Goal: Answer question/provide support: Share knowledge or assist other users

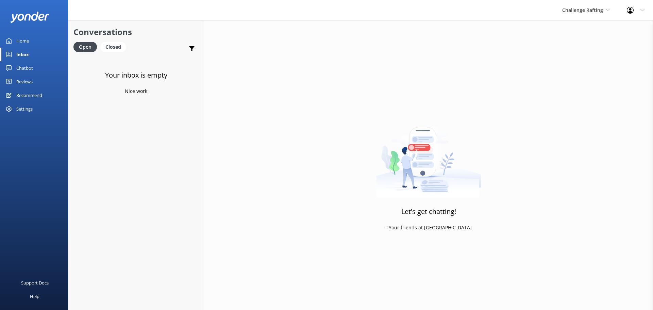
drag, startPoint x: 135, startPoint y: 126, endPoint x: 133, endPoint y: 122, distance: 4.4
click at [134, 125] on div "Your inbox is empty Nice work" at bounding box center [135, 211] width 135 height 310
click at [567, 7] on span "Challenge Rafting" at bounding box center [582, 10] width 41 height 6
click at [583, 31] on link "Milford Sound Scenic Flights" at bounding box center [587, 28] width 68 height 16
click at [27, 66] on div "Chatbot" at bounding box center [24, 68] width 17 height 14
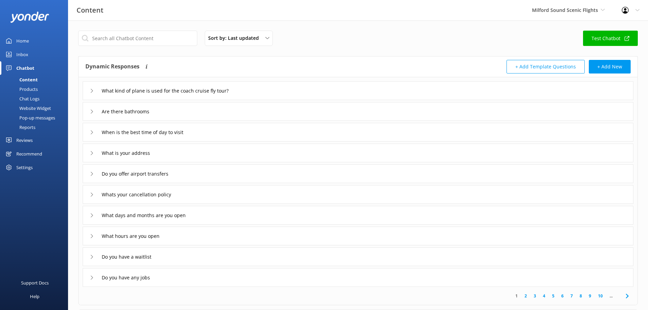
click at [30, 96] on div "Chat Logs" at bounding box center [21, 99] width 35 height 10
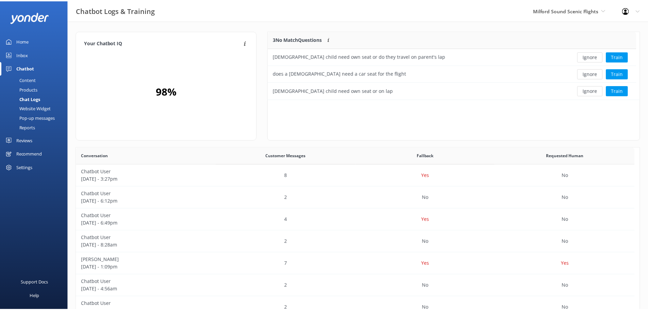
scroll to position [63, 366]
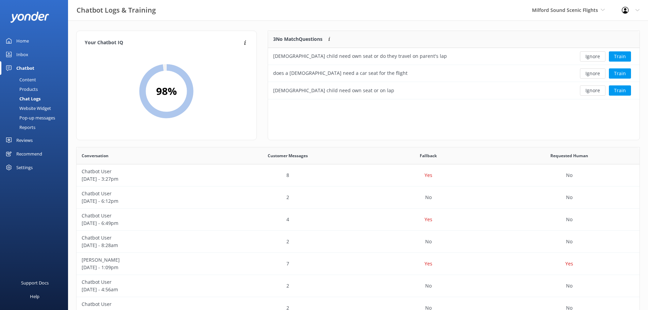
click at [641, 124] on div "3 No Match Questions Customers sometimes ask questions that don't fully match a…" at bounding box center [453, 89] width 383 height 116
click at [377, 118] on div "3 No Match Questions Customers sometimes ask questions that don't fully match a…" at bounding box center [454, 85] width 372 height 109
click at [624, 57] on button "Train" at bounding box center [619, 56] width 22 height 10
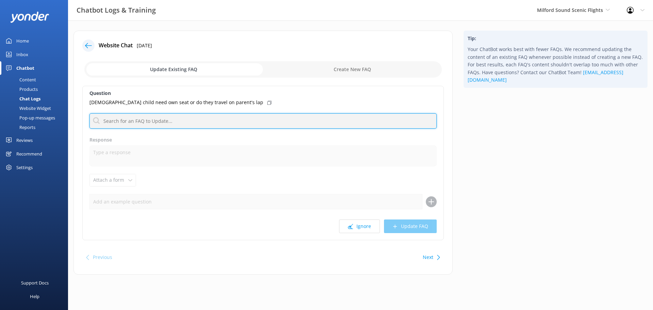
click at [157, 128] on input "text" at bounding box center [262, 120] width 347 height 15
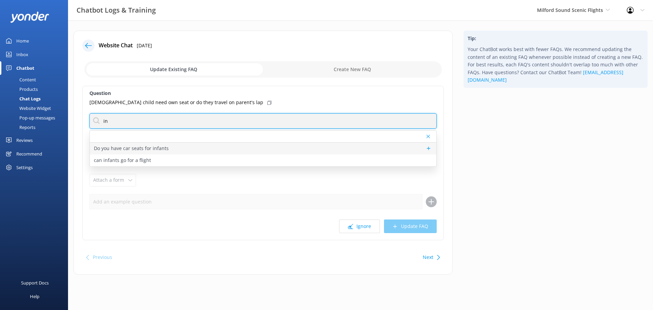
type input "in"
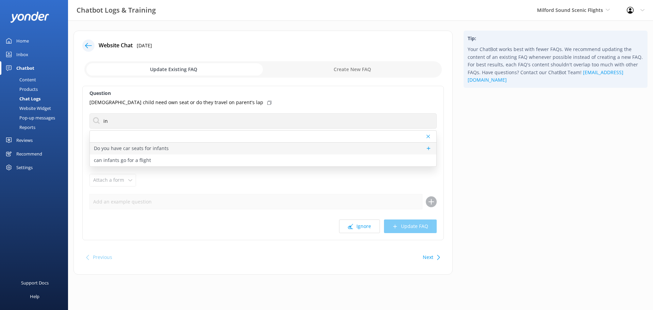
click at [144, 147] on p "Do you have car seats for infants" at bounding box center [131, 147] width 75 height 7
type textarea "If you require an infant car seat for your accommodation transfers, please let …"
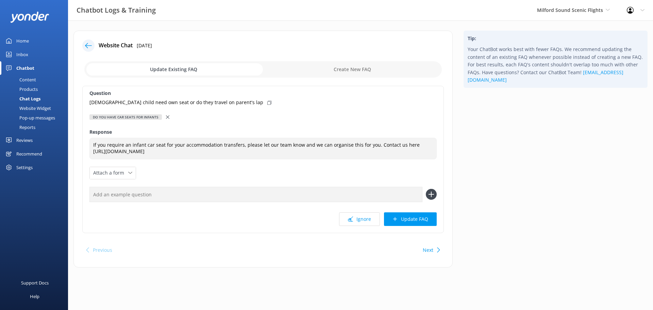
click at [168, 119] on div at bounding box center [168, 116] width 5 height 7
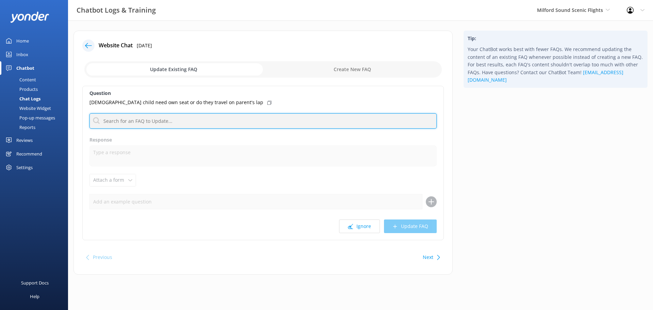
click at [168, 122] on input "text" at bounding box center [262, 120] width 347 height 15
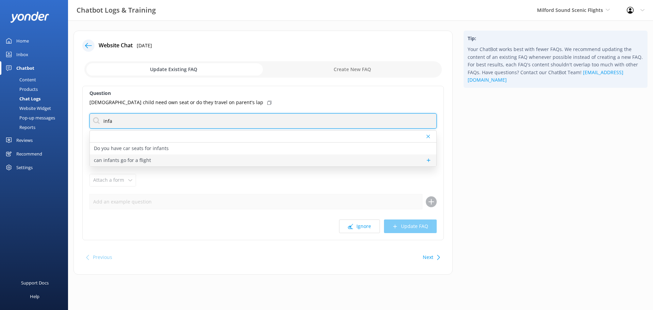
type input "infa"
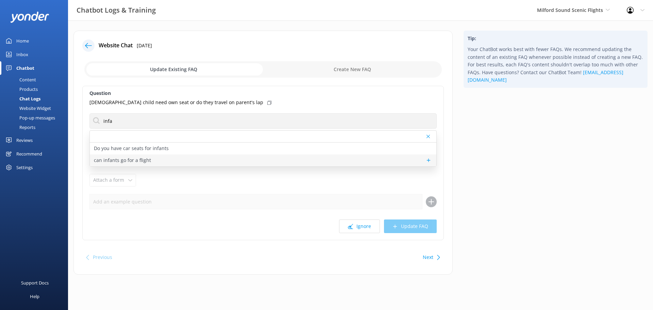
click at [152, 159] on div "can infants go for a flight" at bounding box center [263, 160] width 346 height 12
type textarea "Infants are welcome to join our flights. Infants 0-1 are free of charge on our …"
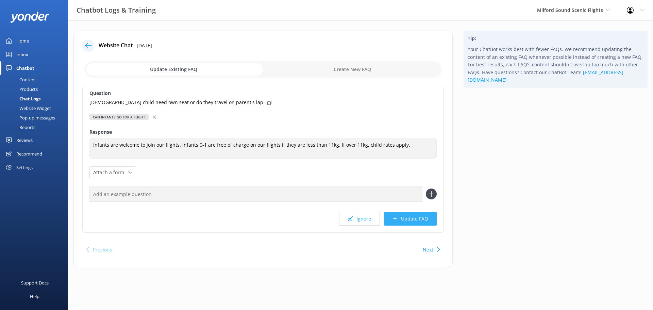
click at [412, 222] on button "Update FAQ" at bounding box center [410, 219] width 53 height 14
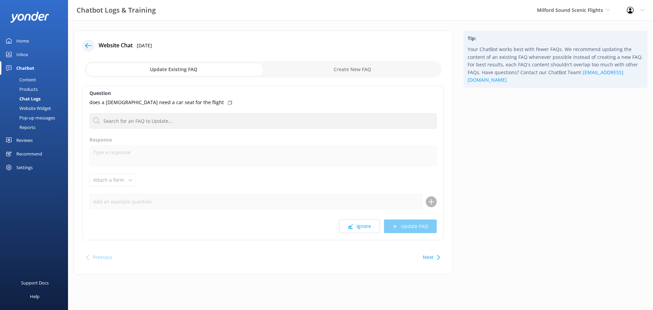
click at [34, 98] on div "Chat Logs" at bounding box center [22, 99] width 36 height 10
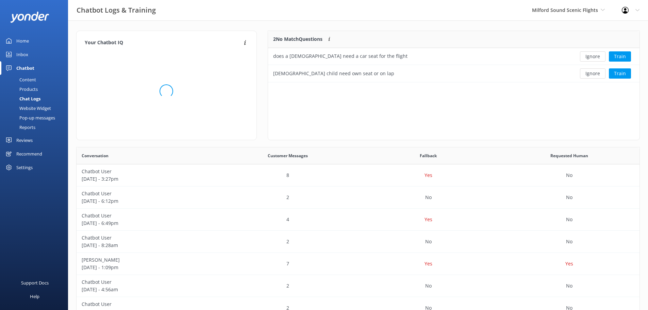
scroll to position [46, 366]
click at [626, 56] on button "Train" at bounding box center [619, 56] width 22 height 10
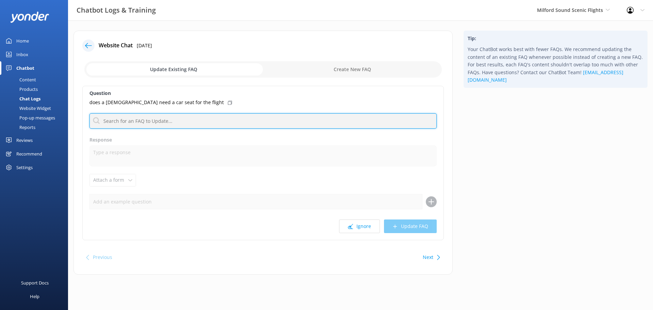
click at [185, 121] on input "text" at bounding box center [262, 120] width 347 height 15
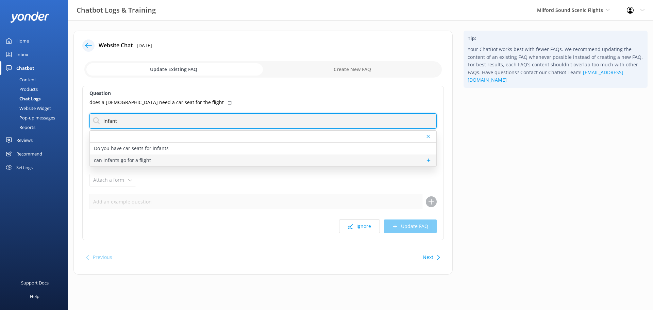
type input "infant"
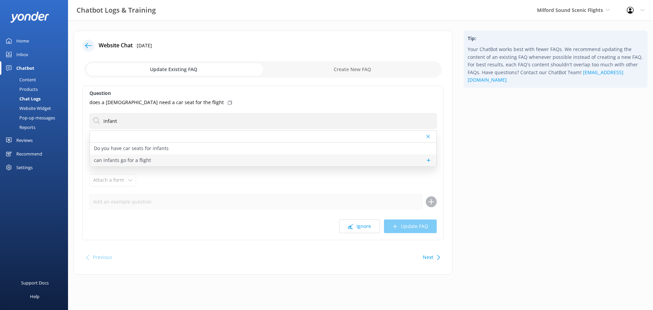
click at [151, 159] on div "can infants go for a flight" at bounding box center [263, 160] width 346 height 12
type textarea "Infants are welcome to join our flights. Infants 0-1 are free of charge on our …"
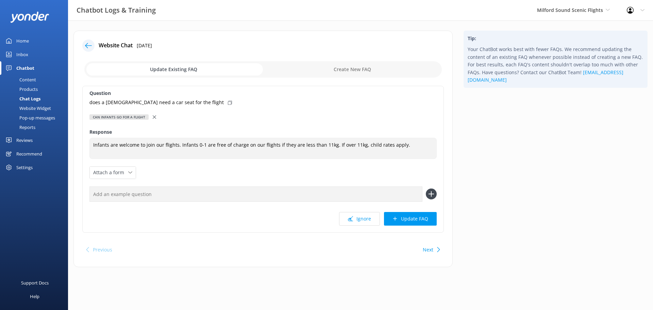
click at [154, 116] on icon at bounding box center [154, 116] width 3 height 3
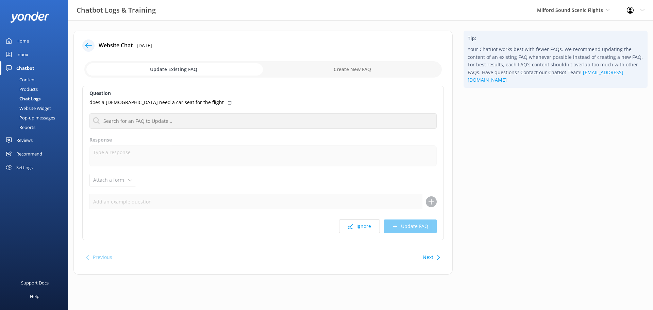
click at [30, 97] on div "Chat Logs" at bounding box center [22, 99] width 36 height 10
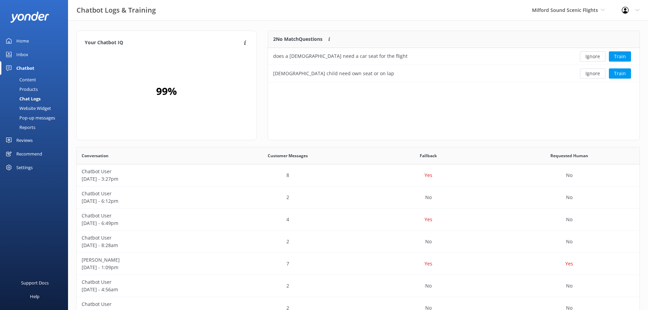
scroll to position [46, 366]
click at [590, 57] on button "Ignore" at bounding box center [592, 56] width 25 height 10
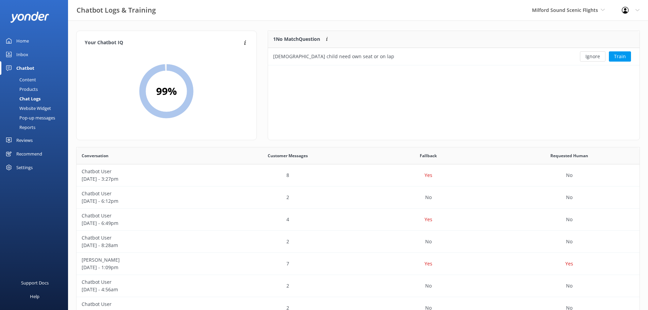
scroll to position [29, 366]
click at [592, 56] on button "Ignore" at bounding box center [592, 56] width 25 height 10
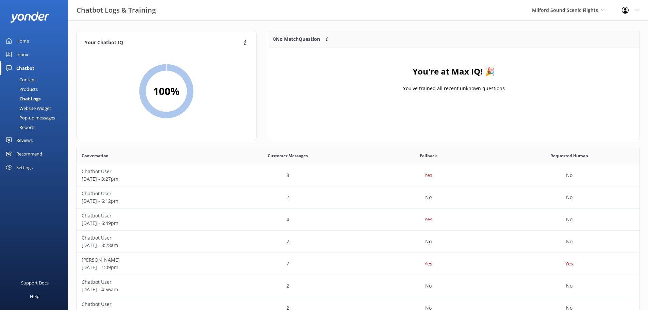
click at [34, 110] on div "Website Widget" at bounding box center [27, 108] width 47 height 10
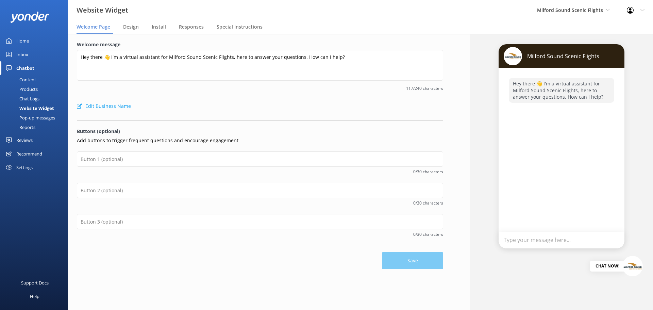
click at [33, 98] on div "Chat Logs" at bounding box center [21, 99] width 35 height 10
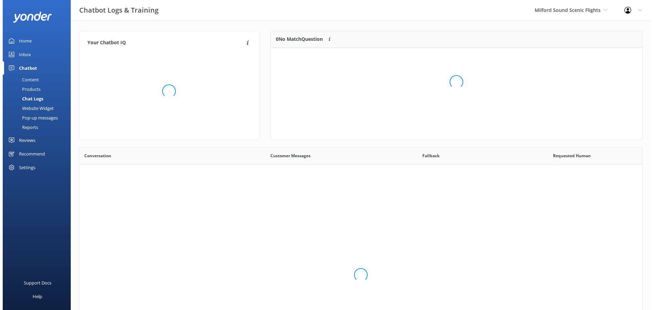
scroll to position [233, 557]
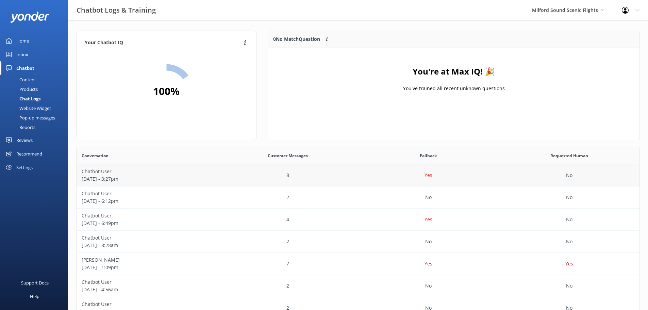
click at [187, 169] on p "Chatbot User" at bounding box center [147, 171] width 131 height 7
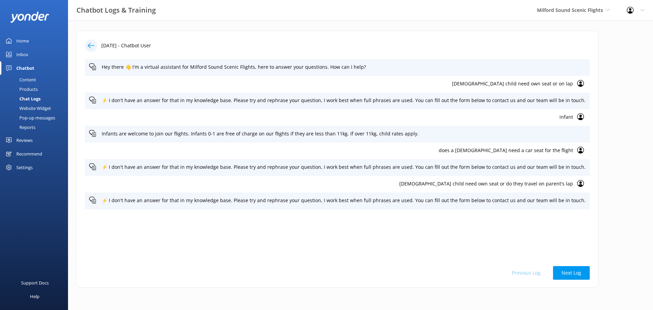
click at [531, 83] on p "[DEMOGRAPHIC_DATA] child need own seat or on lap" at bounding box center [331, 83] width 484 height 7
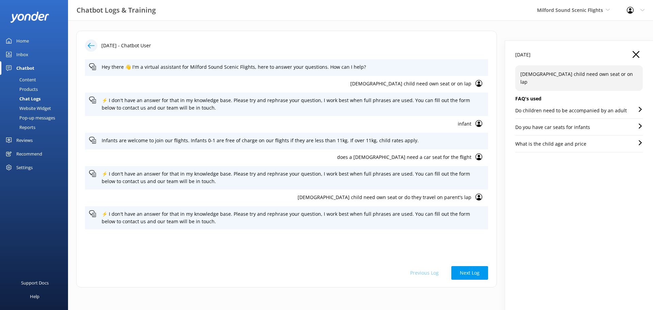
click at [623, 107] on div "Do children need to be accompanied by an adult" at bounding box center [578, 113] width 127 height 12
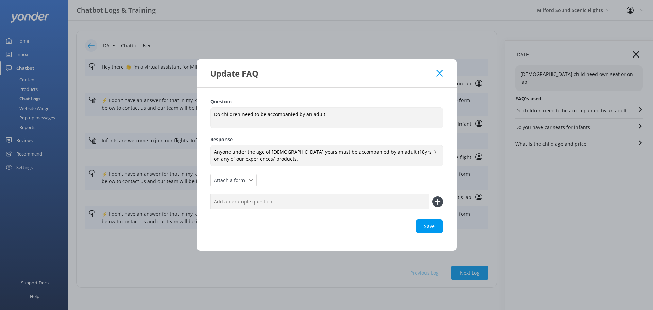
click at [444, 77] on div "Update FAQ" at bounding box center [326, 73] width 260 height 28
click at [442, 74] on icon at bounding box center [439, 73] width 6 height 7
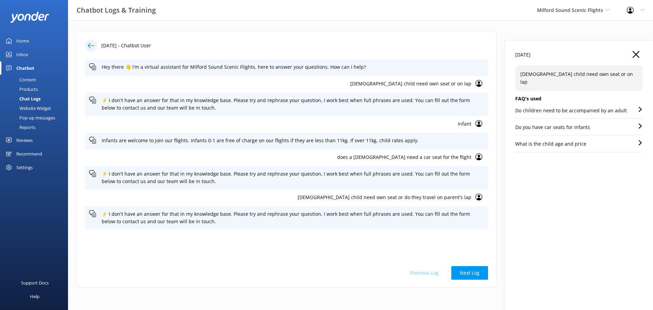
click at [628, 123] on div "Do you have car seats for infants" at bounding box center [578, 129] width 127 height 12
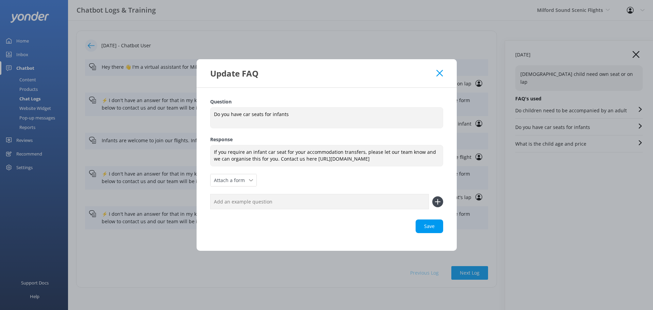
click at [437, 72] on icon at bounding box center [439, 73] width 6 height 7
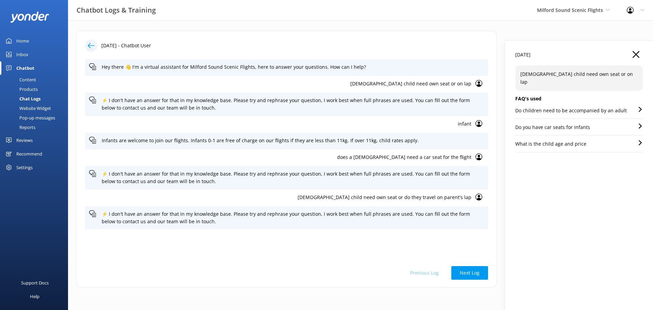
click at [622, 140] on div "What is the child age and price" at bounding box center [578, 146] width 127 height 12
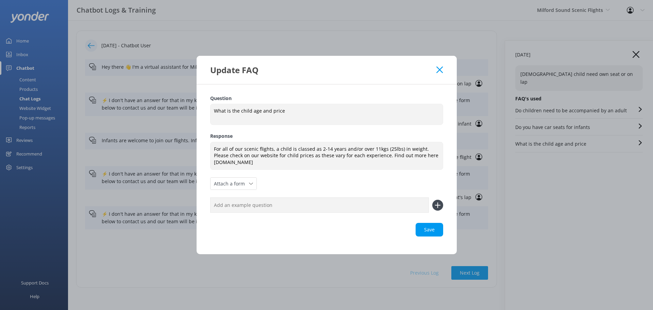
click at [443, 69] on icon at bounding box center [439, 69] width 6 height 7
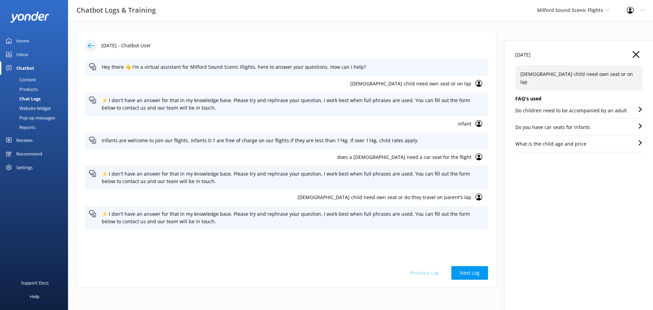
click at [437, 154] on p "does a [DEMOGRAPHIC_DATA] need a car seat for the flight" at bounding box center [280, 156] width 382 height 7
click at [437, 194] on p "[DEMOGRAPHIC_DATA] child need own seat or do they travel on parent's lap" at bounding box center [280, 196] width 382 height 7
drag, startPoint x: 27, startPoint y: 78, endPoint x: 28, endPoint y: 73, distance: 4.1
click at [27, 78] on div "Content" at bounding box center [20, 80] width 32 height 10
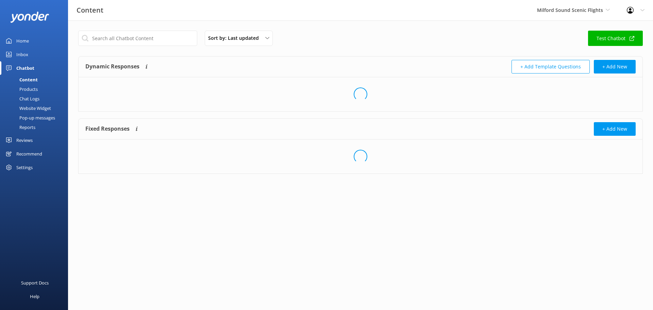
click at [28, 52] on div "Inbox" at bounding box center [22, 55] width 12 height 14
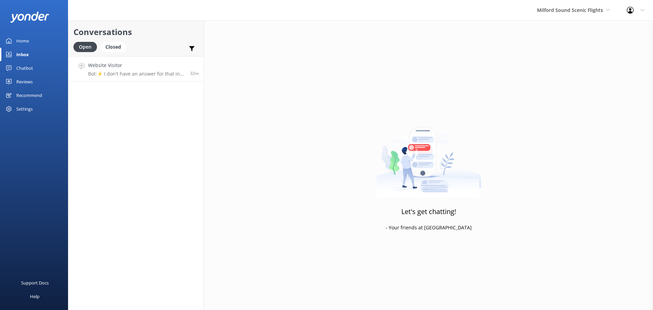
click at [147, 60] on link "Website Visitor Bot: ⚡ I don't have an answer for that in my knowledge base. Pl…" at bounding box center [135, 68] width 135 height 25
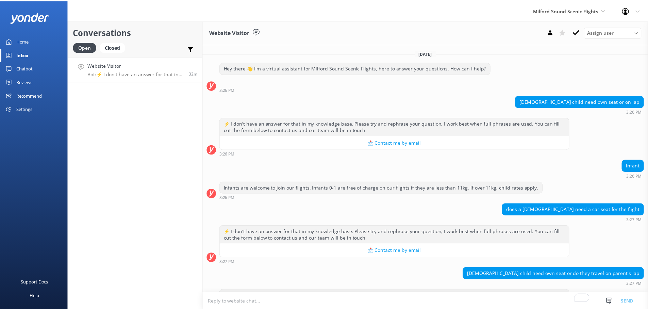
scroll to position [39, 0]
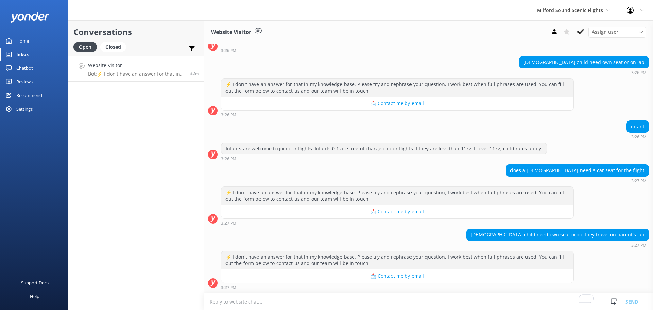
click at [586, 24] on div "Website Visitor Assign user [PERSON_NAME] [PERSON_NAME] [PERSON_NAME] Central R…" at bounding box center [428, 32] width 449 height 24
click at [580, 28] on icon at bounding box center [580, 31] width 7 height 7
click at [579, 5] on div "Milford Sound Scenic Flights [GEOGRAPHIC_DATA] Scenic Flights The Helicopter Li…" at bounding box center [573, 10] width 90 height 20
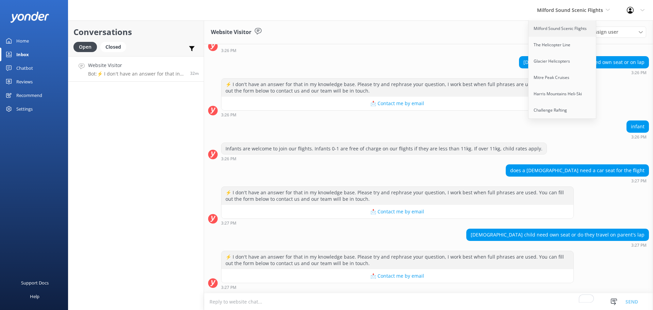
click at [584, 27] on link "Milford Sound Scenic Flights" at bounding box center [562, 28] width 68 height 16
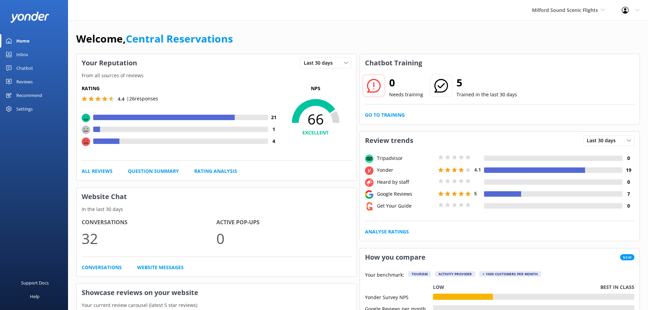
drag, startPoint x: 395, startPoint y: 33, endPoint x: 386, endPoint y: 25, distance: 11.8
click at [395, 32] on div "Welcome, Central Reservations" at bounding box center [357, 42] width 563 height 23
click at [30, 55] on link "Inbox" at bounding box center [34, 55] width 68 height 14
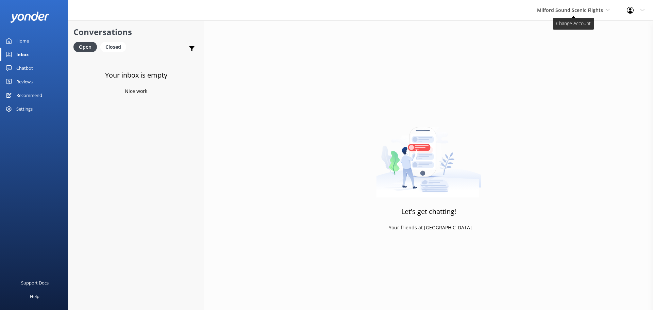
click at [560, 8] on span "Milford Sound Scenic Flights" at bounding box center [570, 10] width 66 height 6
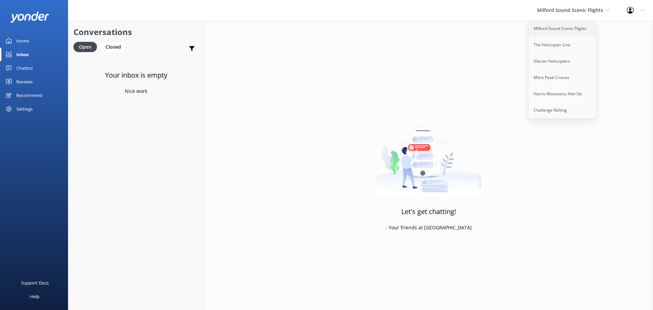
click at [559, 31] on link "Milford Sound Scenic Flights" at bounding box center [562, 28] width 68 height 16
